Goal: Use online tool/utility: Utilize a website feature to perform a specific function

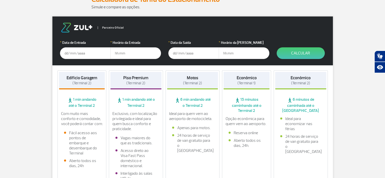
scroll to position [76, 0]
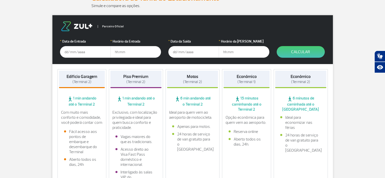
click at [82, 54] on input "text" at bounding box center [85, 52] width 51 height 12
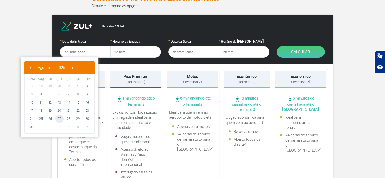
click at [58, 117] on span "27" at bounding box center [59, 119] width 8 height 8
type input "[DATE]"
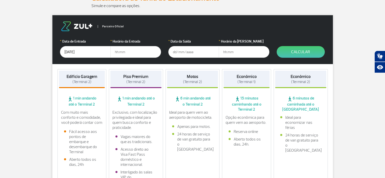
click at [130, 53] on input "text" at bounding box center [135, 52] width 51 height 12
type input "15:00"
click at [180, 51] on input "text" at bounding box center [193, 52] width 51 height 12
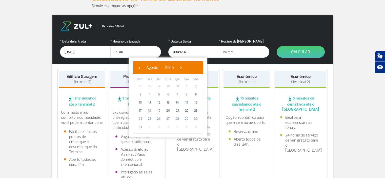
type input "[DATE]"
click at [227, 52] on input "text" at bounding box center [244, 52] width 51 height 12
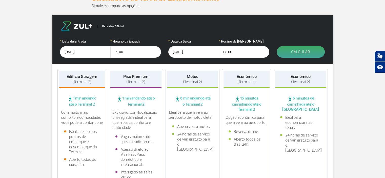
type input "08:00"
click at [298, 54] on button "Calcular" at bounding box center [301, 52] width 48 height 12
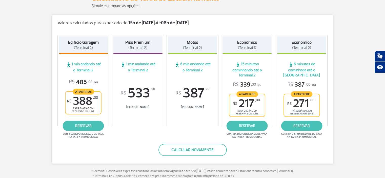
scroll to position [0, 0]
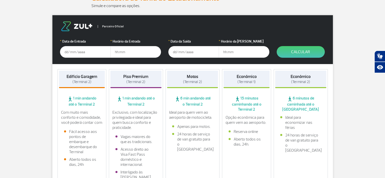
click at [91, 53] on input "text" at bounding box center [85, 52] width 51 height 12
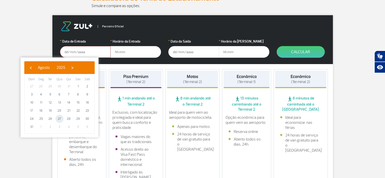
drag, startPoint x: 55, startPoint y: 118, endPoint x: 61, endPoint y: 117, distance: 6.6
click at [61, 117] on span "27" at bounding box center [59, 119] width 8 height 8
type input "[DATE]"
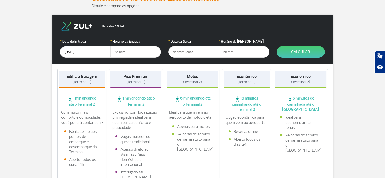
click at [123, 53] on input "text" at bounding box center [135, 52] width 51 height 12
type input "15:00"
click at [185, 55] on input "text" at bounding box center [193, 52] width 51 height 12
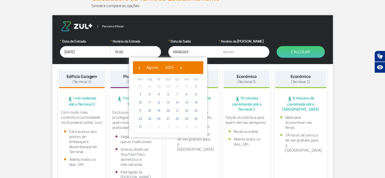
type input "[DATE]"
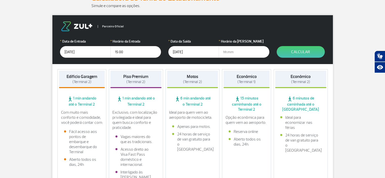
click at [227, 53] on input "text" at bounding box center [244, 52] width 51 height 12
type input "08:00"
click at [297, 53] on button "Calcular" at bounding box center [301, 52] width 48 height 12
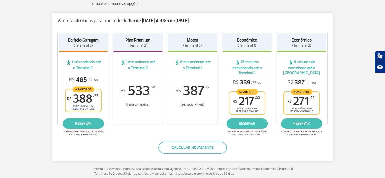
scroll to position [51, 0]
